Goal: Entertainment & Leisure: Consume media (video, audio)

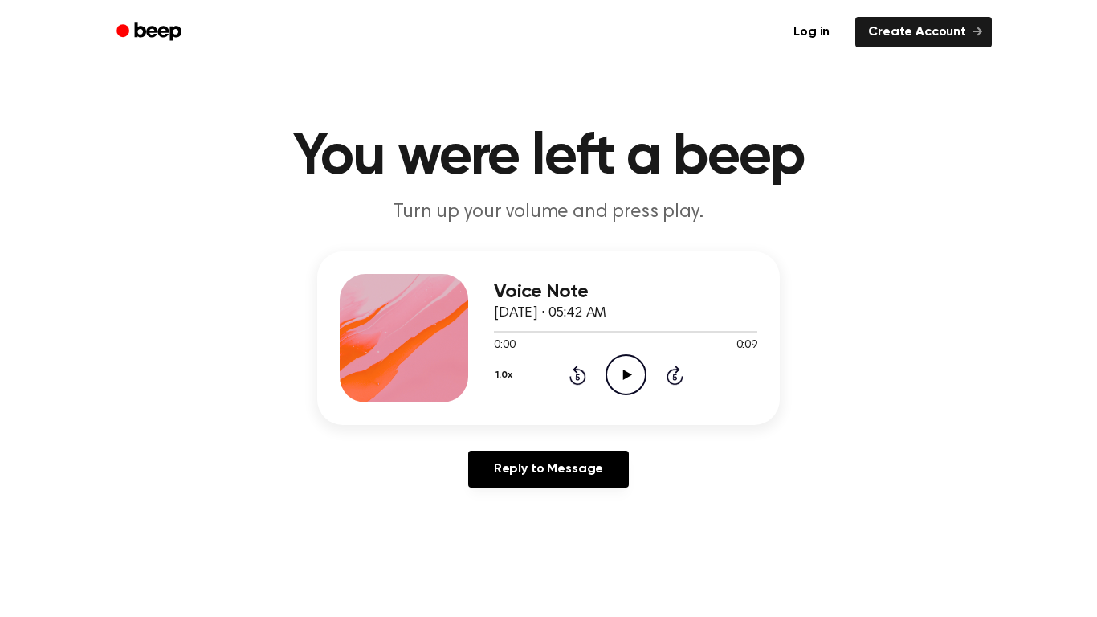
click at [617, 388] on icon "Play Audio" at bounding box center [625, 374] width 41 height 41
click at [617, 389] on icon "Play Audio" at bounding box center [625, 374] width 41 height 41
click at [616, 378] on icon "Play Audio" at bounding box center [625, 374] width 41 height 41
click at [616, 386] on icon "Play Audio" at bounding box center [625, 374] width 41 height 41
click at [636, 364] on icon "Play Audio" at bounding box center [625, 374] width 41 height 41
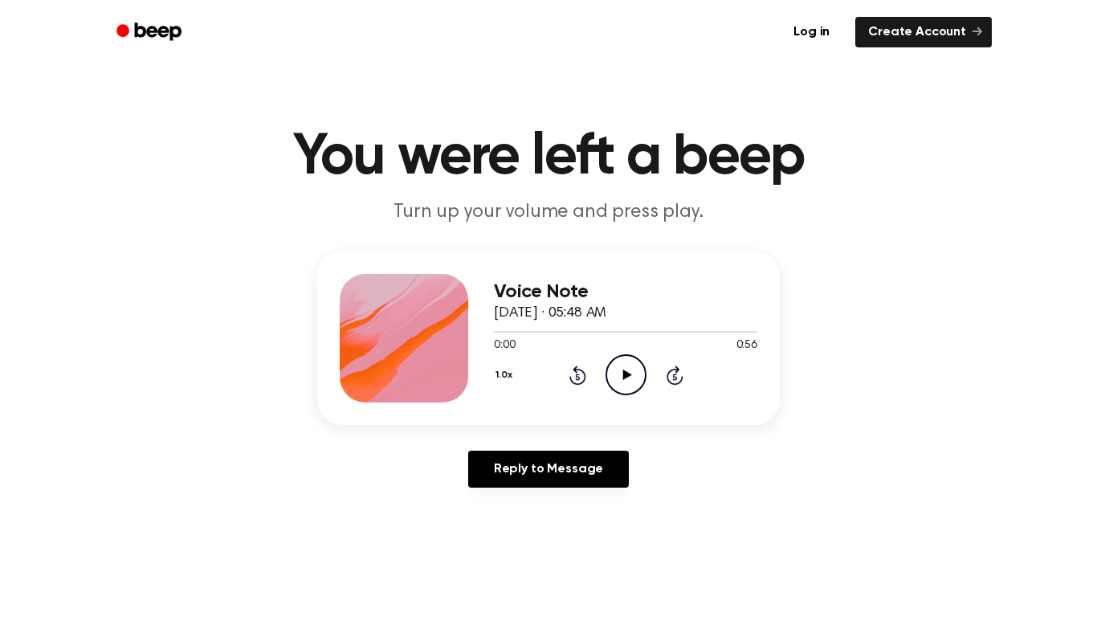
click at [611, 369] on icon "Play Audio" at bounding box center [625, 374] width 41 height 41
click at [609, 368] on icon "Play Audio" at bounding box center [625, 374] width 41 height 41
click at [623, 356] on icon "Play Audio" at bounding box center [625, 374] width 41 height 41
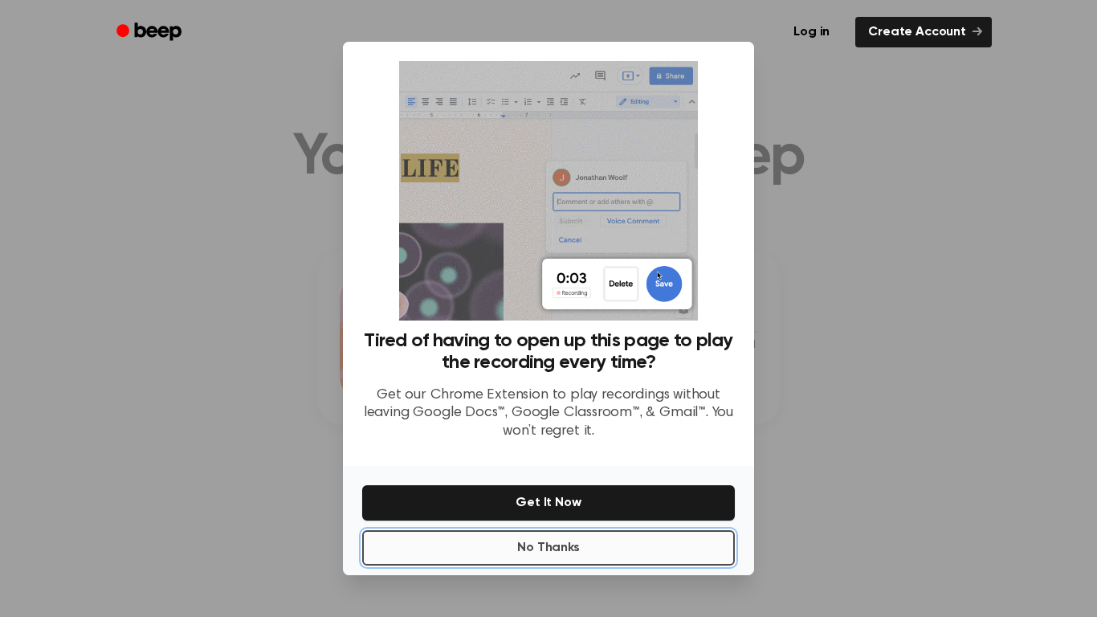
click at [592, 545] on button "No Thanks" at bounding box center [548, 547] width 373 height 35
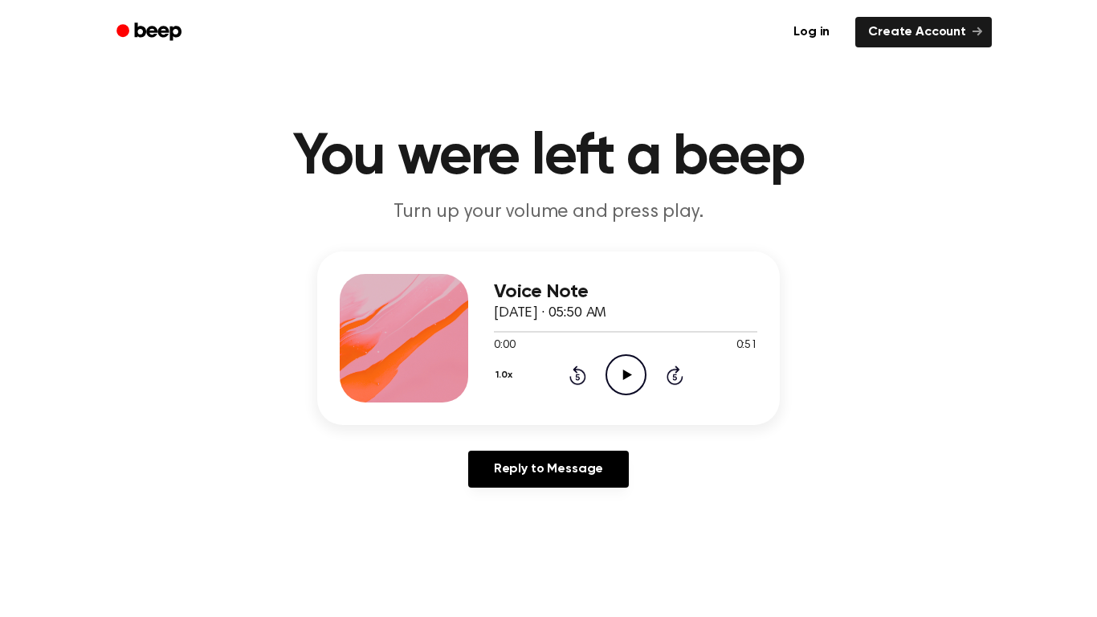
click at [596, 381] on div "1.0x Rewind 5 seconds Play Audio Skip 5 seconds" at bounding box center [625, 374] width 263 height 41
click at [609, 377] on icon "Play Audio" at bounding box center [625, 374] width 41 height 41
click at [616, 381] on icon "Play Audio" at bounding box center [625, 374] width 41 height 41
